Goal: Information Seeking & Learning: Learn about a topic

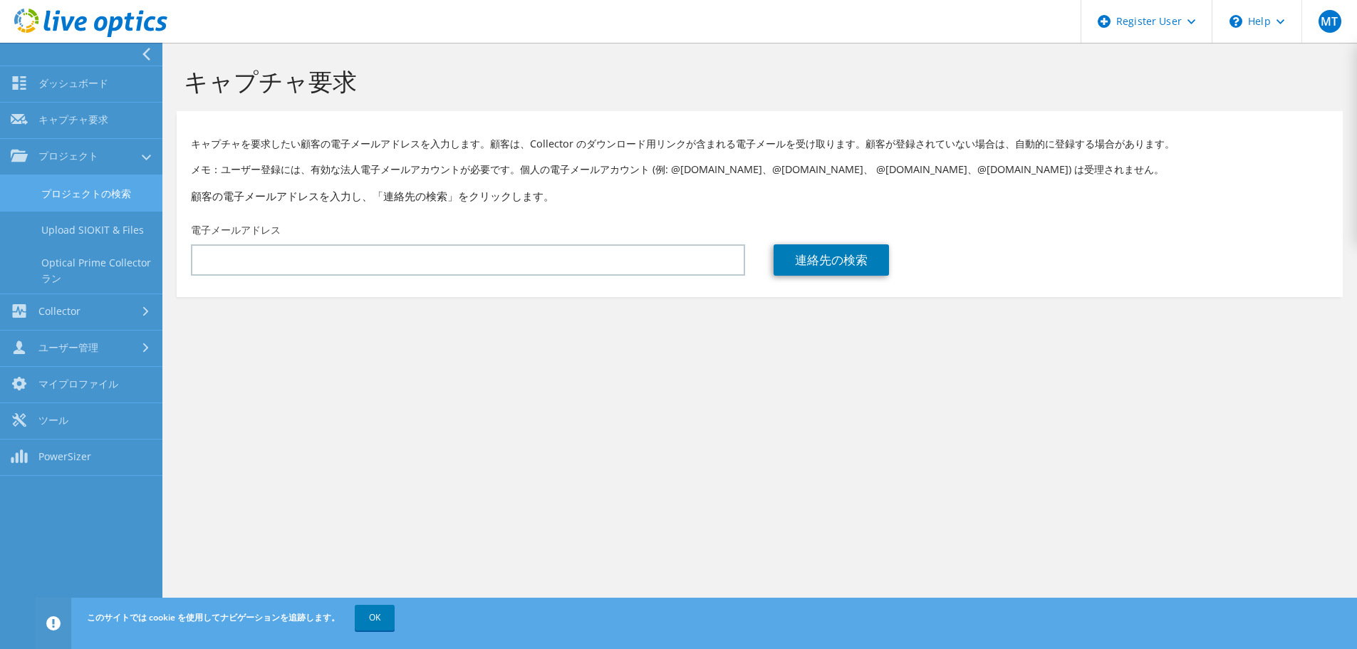
click at [61, 187] on link "プロジェクトの検索" at bounding box center [81, 193] width 162 height 36
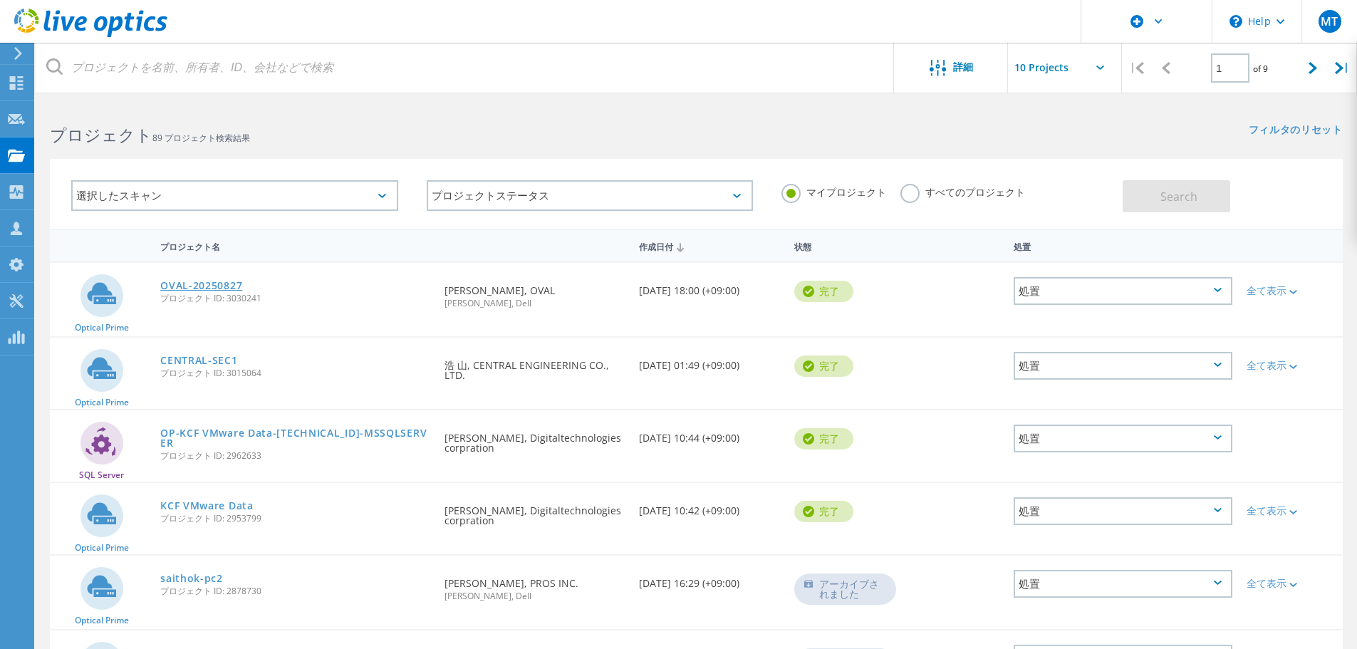
drag, startPoint x: 0, startPoint y: 0, endPoint x: 205, endPoint y: 284, distance: 350.1
click at [205, 284] on link "OVAL-20250827" at bounding box center [201, 286] width 82 height 10
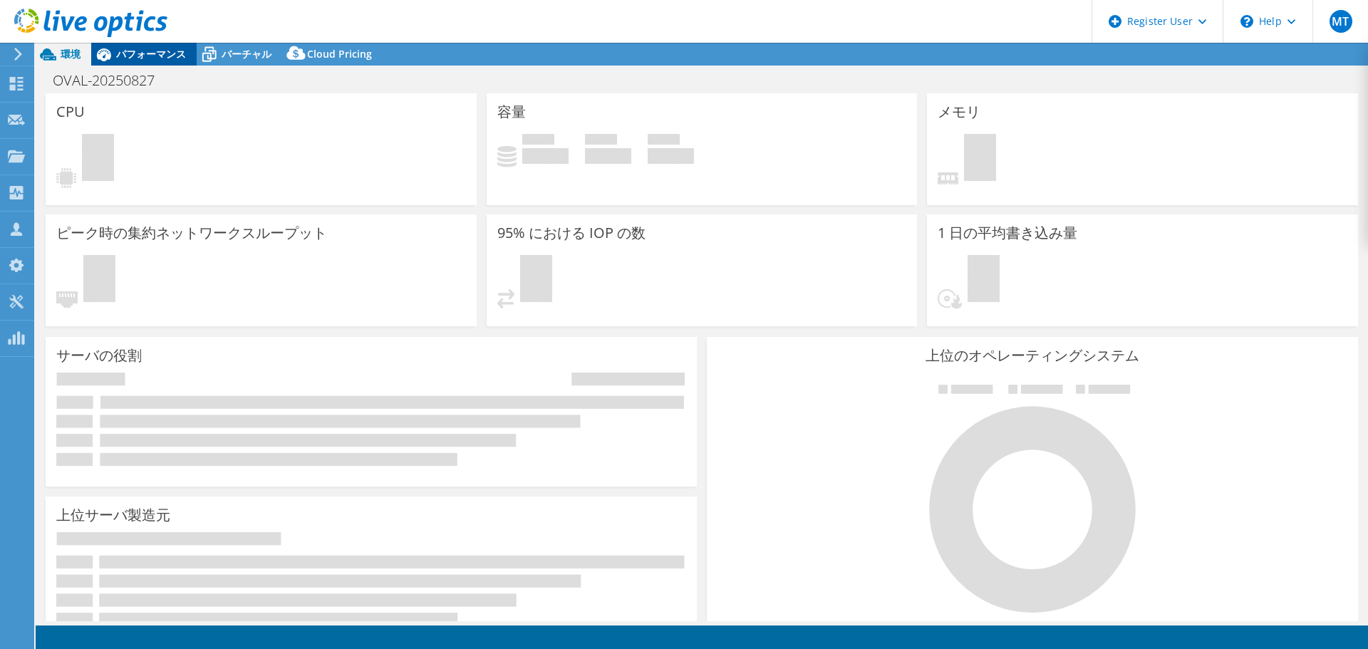
select select "[GEOGRAPHIC_DATA]"
select select "JPY"
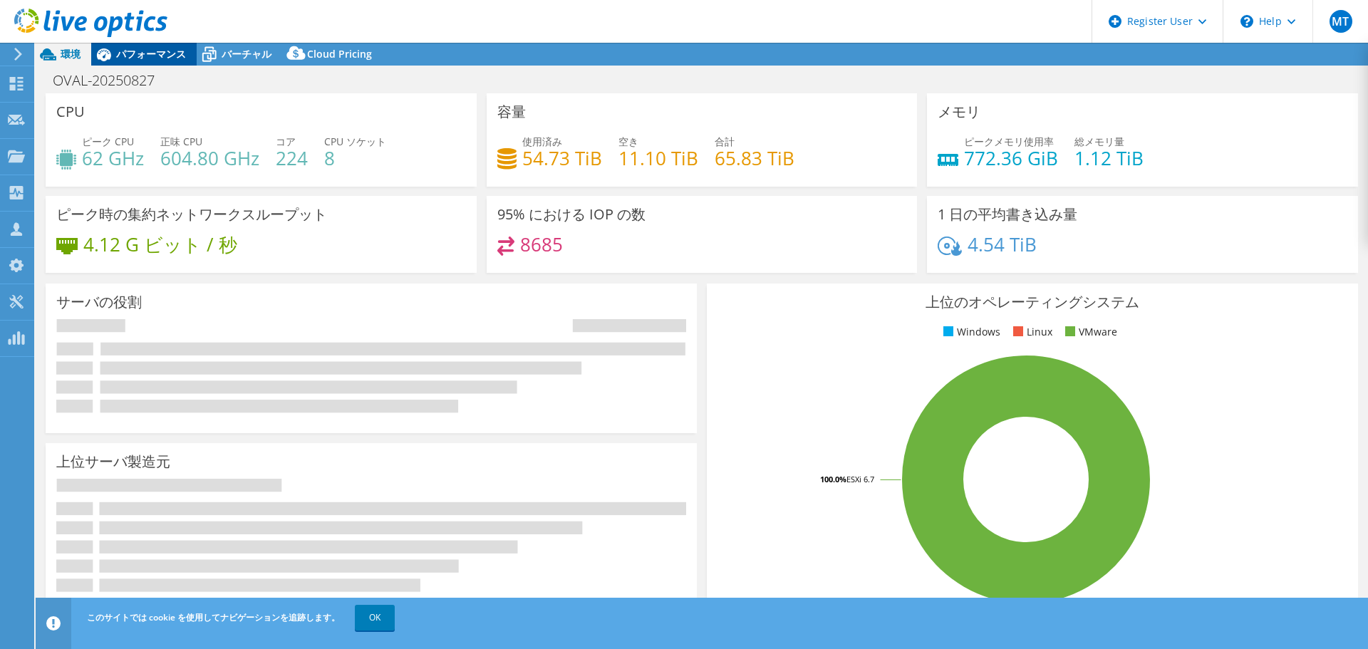
click at [168, 54] on span "パフォーマンス" at bounding box center [151, 54] width 70 height 14
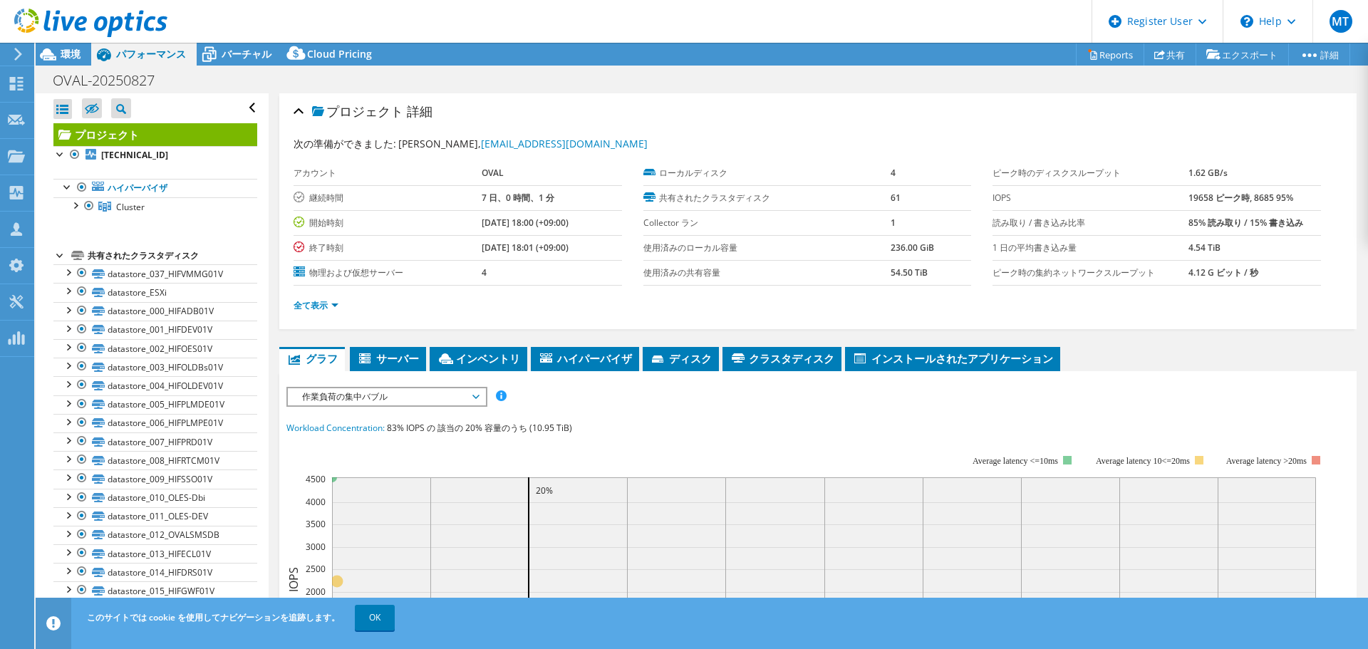
click at [447, 404] on span "作業負荷の集中バブル" at bounding box center [386, 396] width 183 height 17
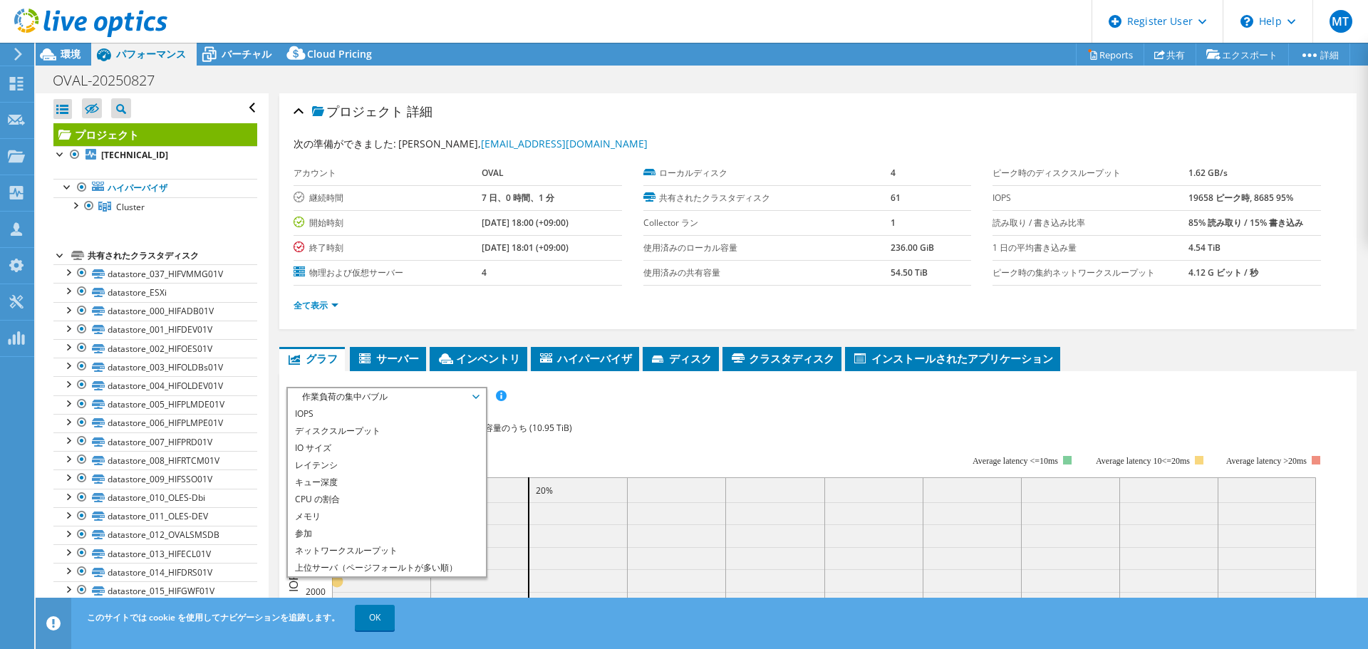
click at [447, 404] on span "作業負荷の集中バブル" at bounding box center [386, 396] width 183 height 17
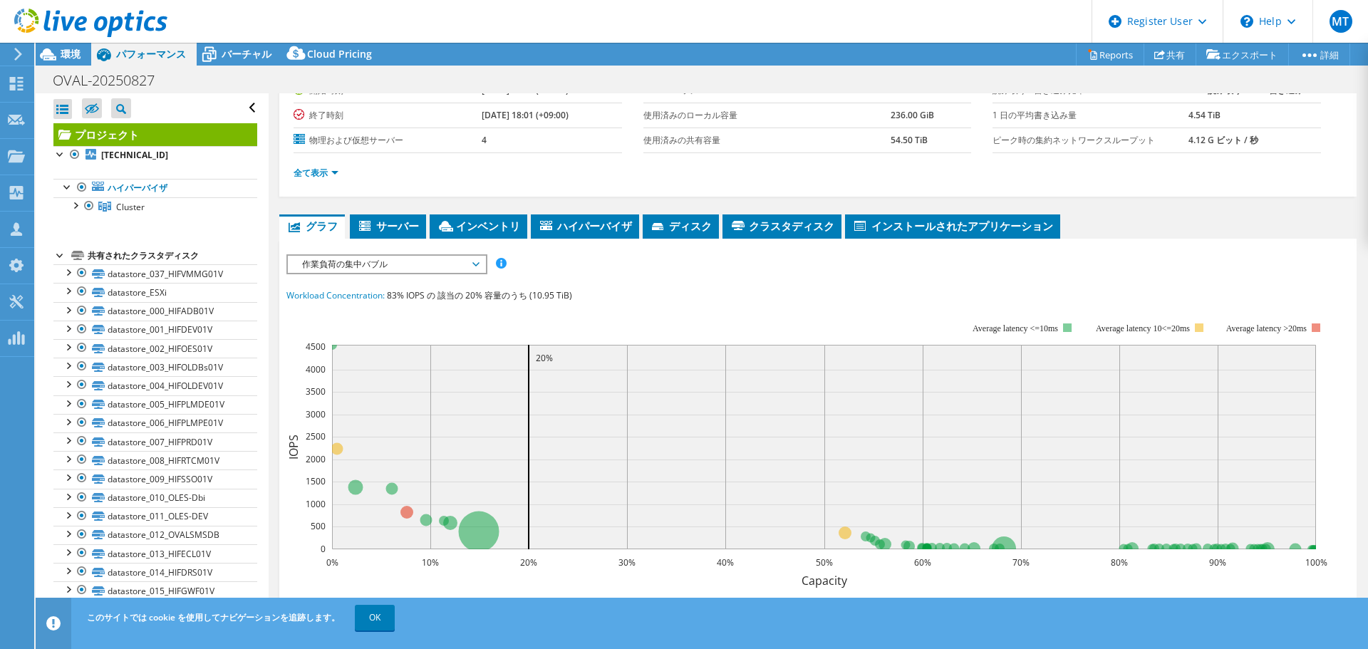
scroll to position [143, 0]
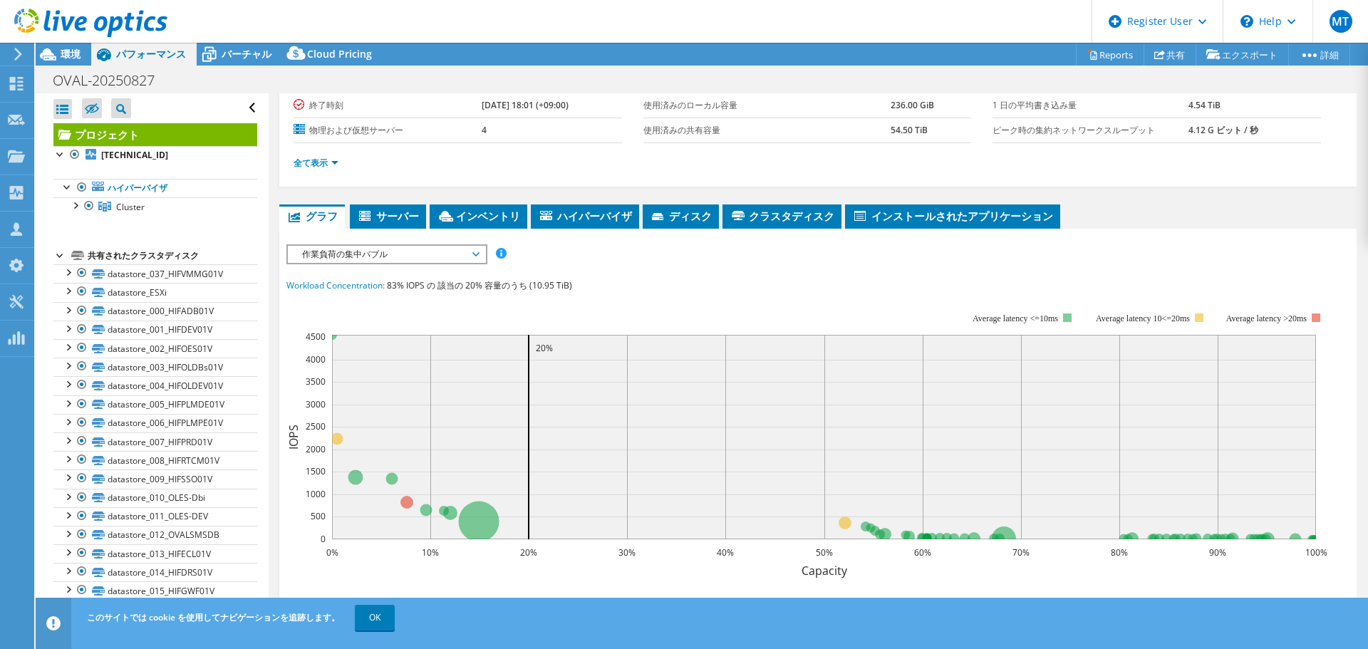
click at [457, 254] on span "作業負荷の集中バブル" at bounding box center [386, 254] width 183 height 17
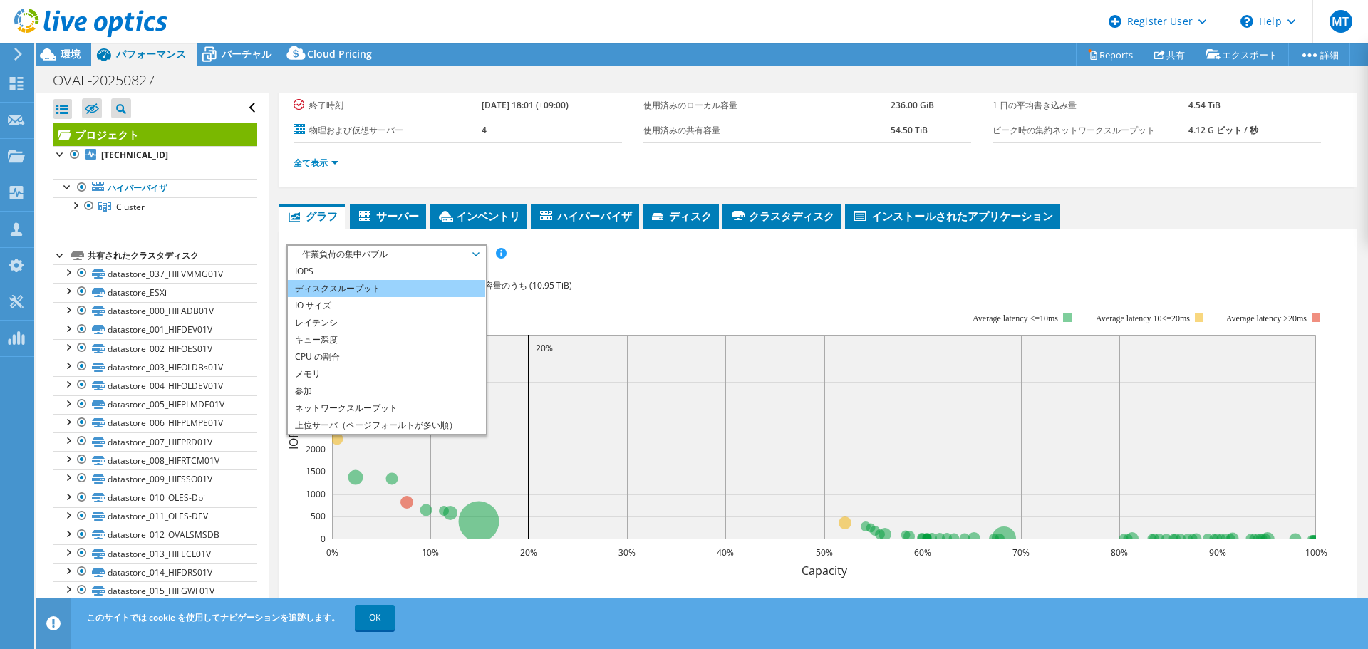
click at [424, 291] on li "ディスクスループット" at bounding box center [386, 288] width 197 height 17
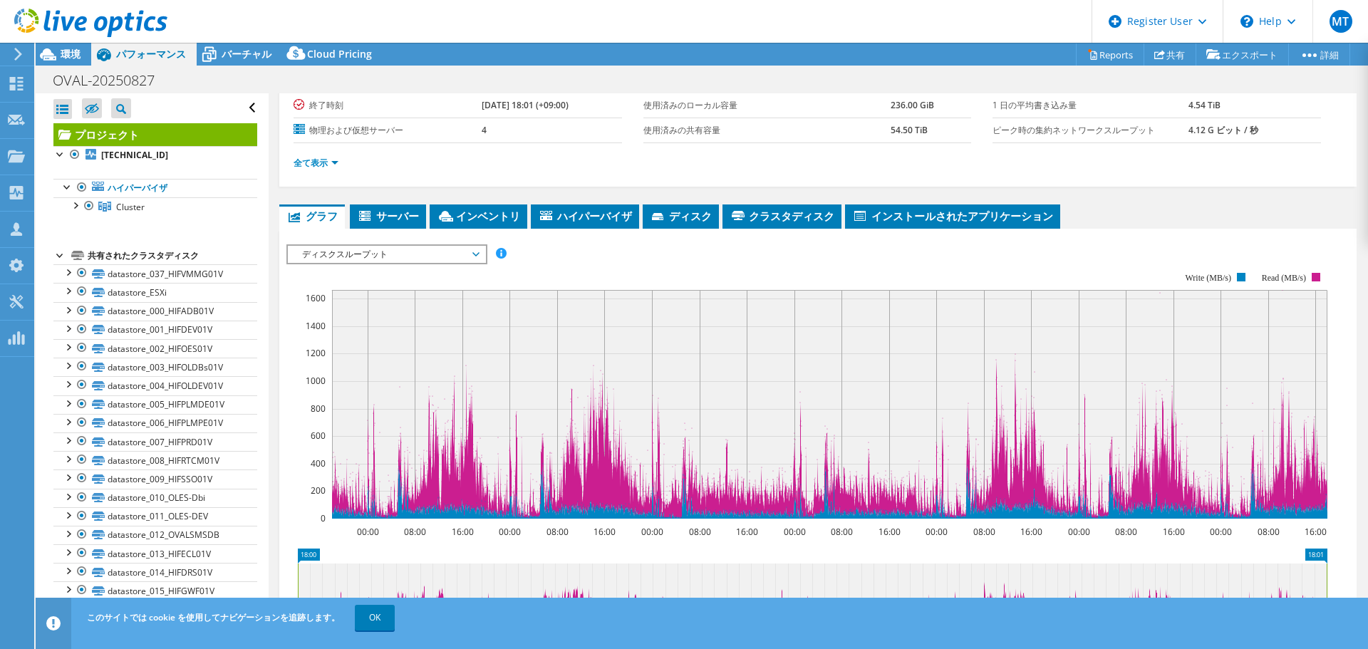
click at [425, 256] on span "ディスクスループット" at bounding box center [386, 254] width 183 height 17
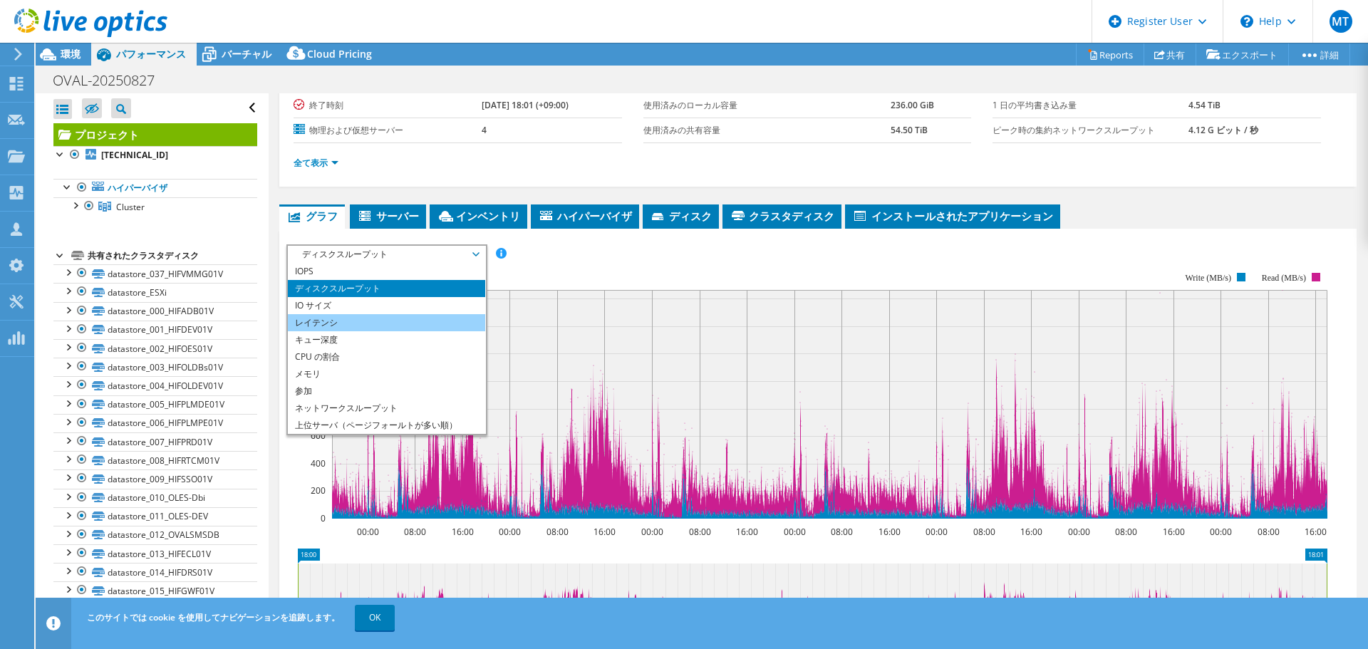
click at [386, 321] on li "レイテンシ" at bounding box center [386, 322] width 197 height 17
